Goal: Navigation & Orientation: Find specific page/section

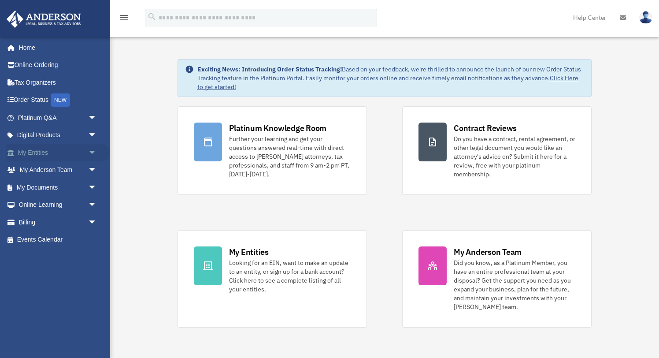
click at [93, 151] on span "arrow_drop_down" at bounding box center [97, 153] width 18 height 18
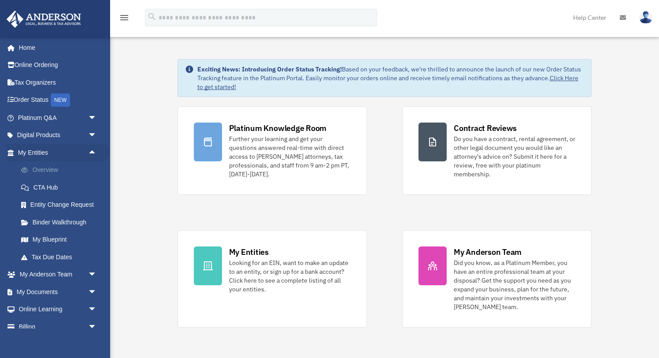
click at [68, 170] on link "Overview" at bounding box center [61, 170] width 98 height 18
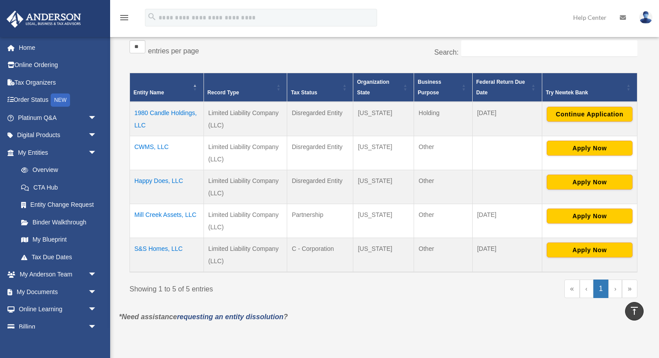
scroll to position [149, 0]
